Goal: Task Accomplishment & Management: Use online tool/utility

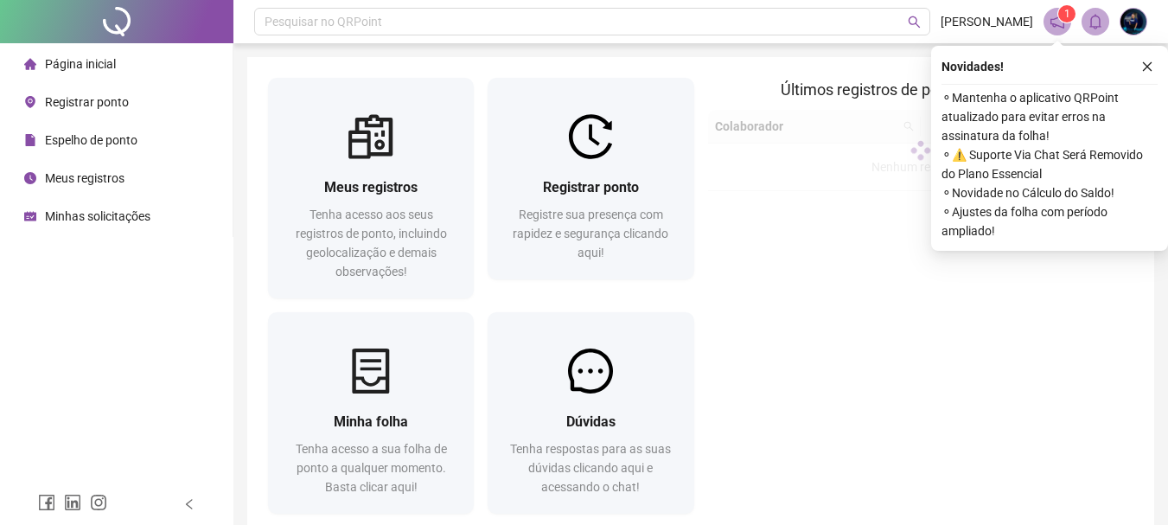
click at [800, 321] on div "Últimos registros [PERSON_NAME] sincronizados Colaborador Data/Hora Origem Nenh…" at bounding box center [921, 299] width 440 height 443
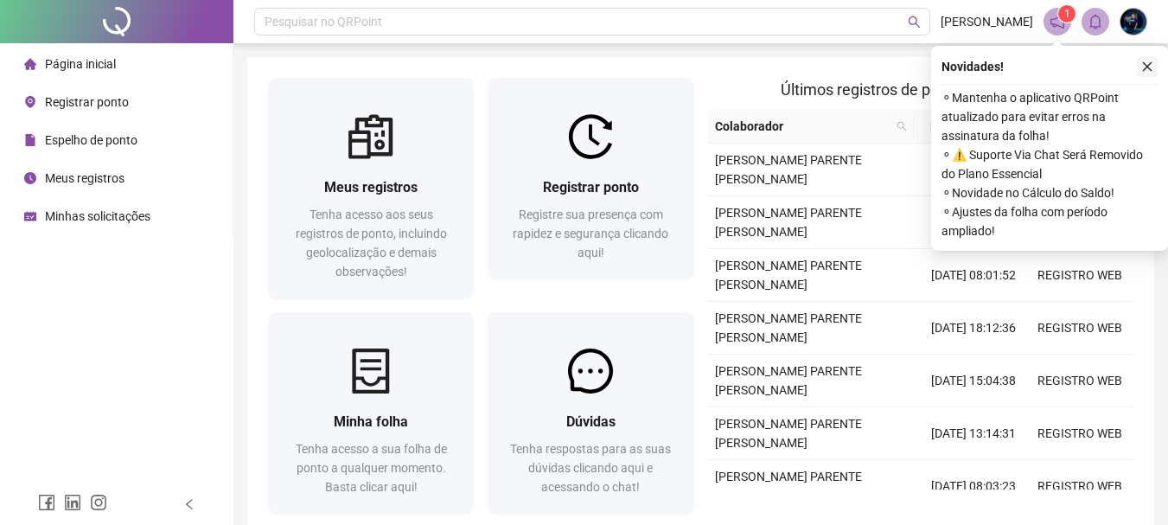
click at [1148, 65] on icon "close" at bounding box center [1147, 67] width 12 height 12
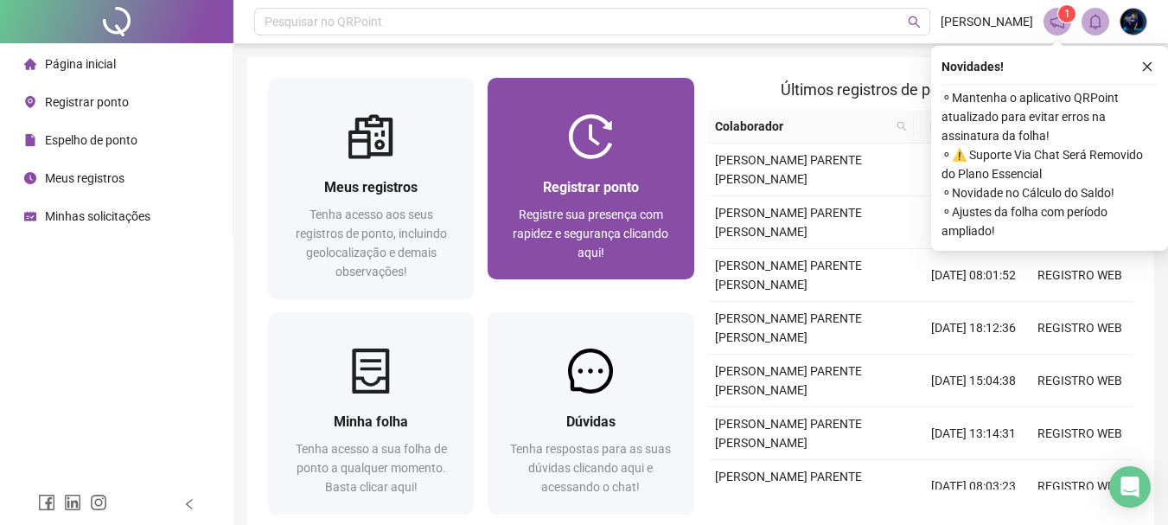
click at [539, 162] on div "Registrar ponto Registre sua presença com rapidez e segurança clicando aqui!" at bounding box center [591, 219] width 206 height 120
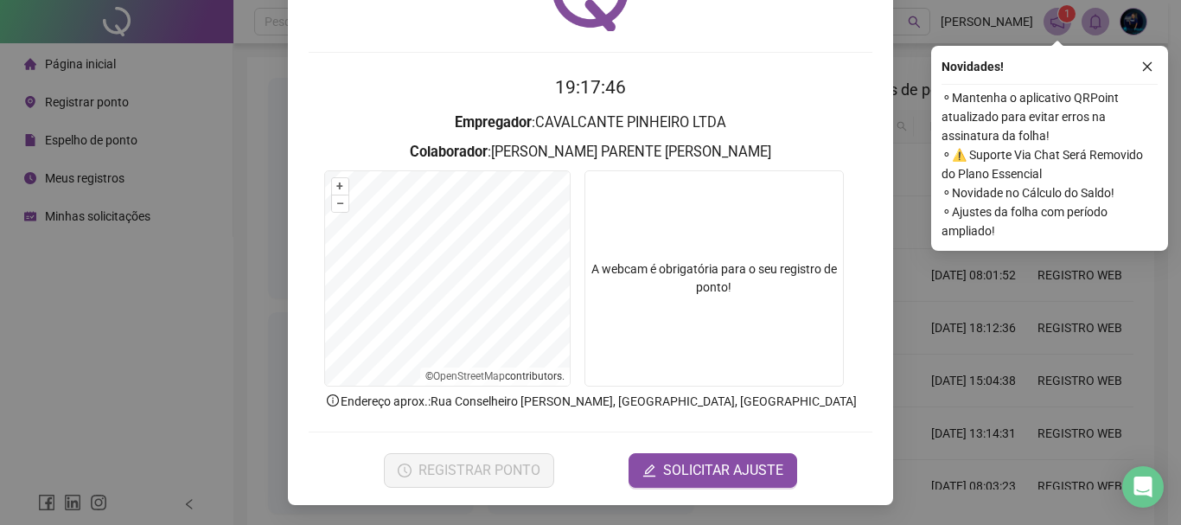
scroll to position [112, 0]
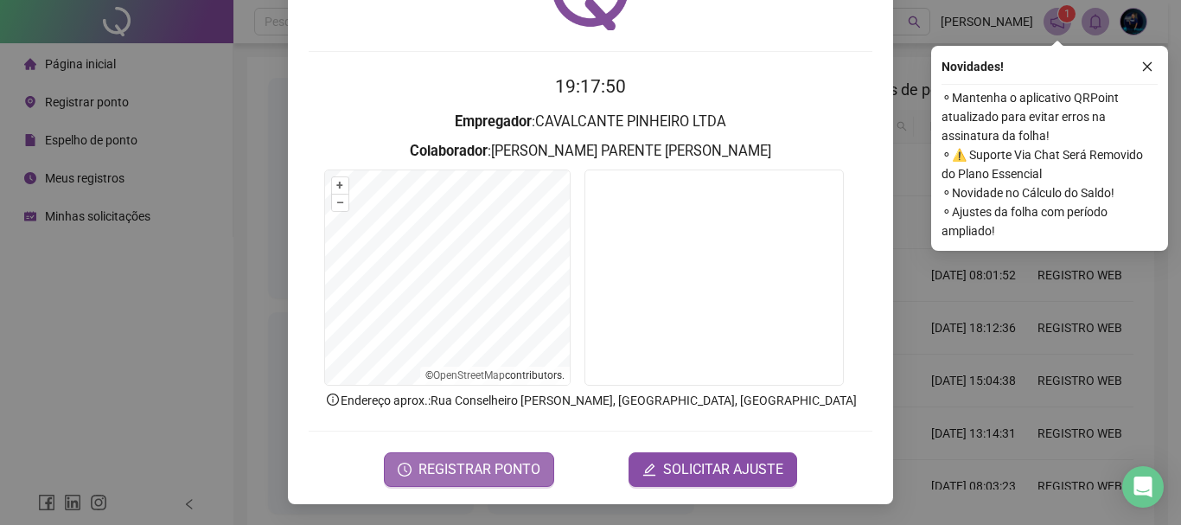
click at [515, 460] on span "REGISTRAR PONTO" at bounding box center [479, 469] width 122 height 21
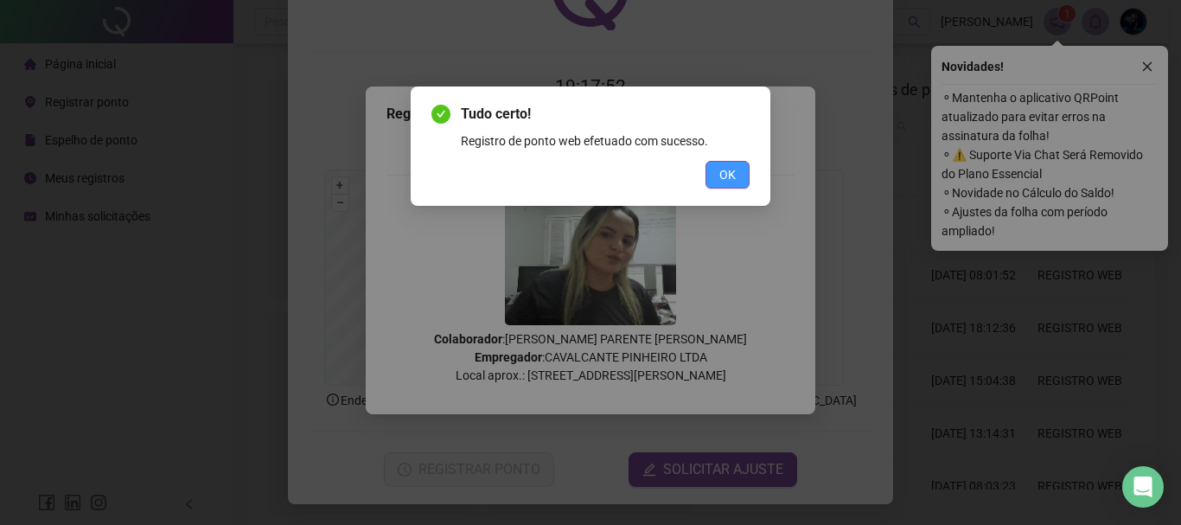
click at [731, 176] on span "OK" at bounding box center [727, 174] width 16 height 19
